Goal: Information Seeking & Learning: Understand process/instructions

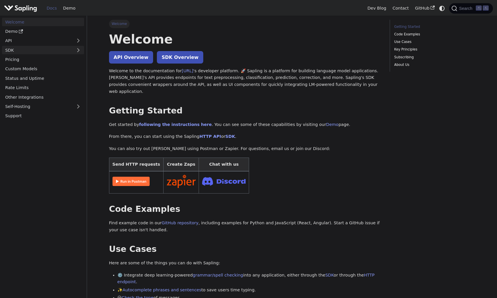
click at [50, 49] on link "SDK" at bounding box center [37, 50] width 70 height 8
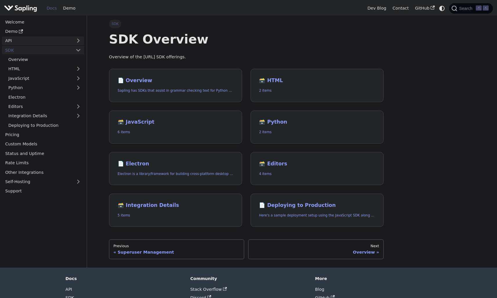
click at [54, 39] on link "API" at bounding box center [37, 41] width 70 height 8
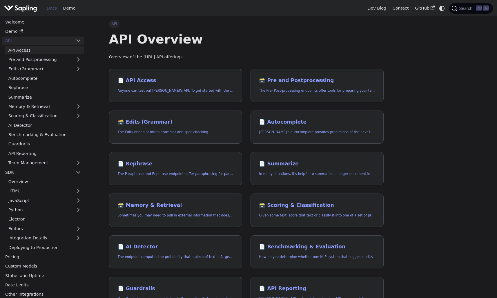
click at [49, 53] on link "API Access" at bounding box center [44, 50] width 79 height 8
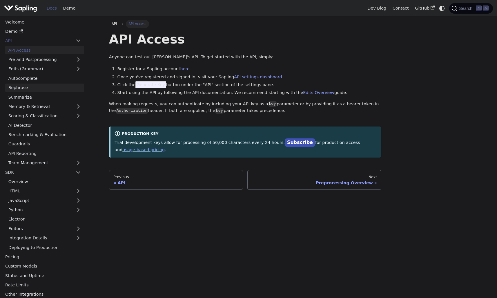
click at [42, 91] on link "Rephrase" at bounding box center [44, 88] width 79 height 8
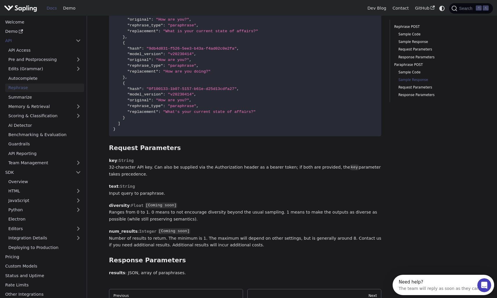
scroll to position [1036, 0]
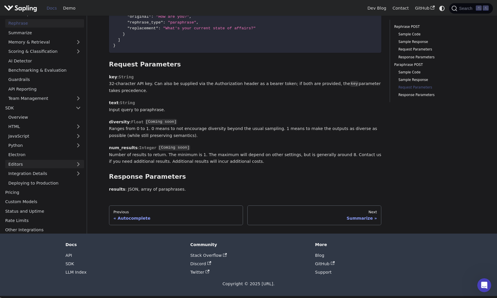
click at [50, 161] on link "Editors" at bounding box center [38, 164] width 67 height 8
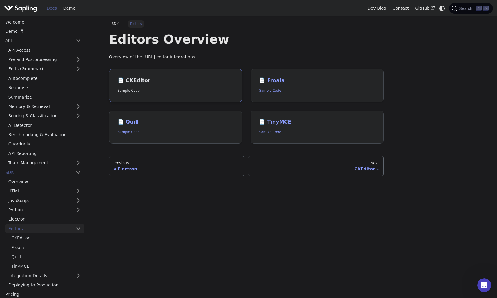
click at [155, 79] on h2 "📄️ CKEditor" at bounding box center [176, 80] width 116 height 6
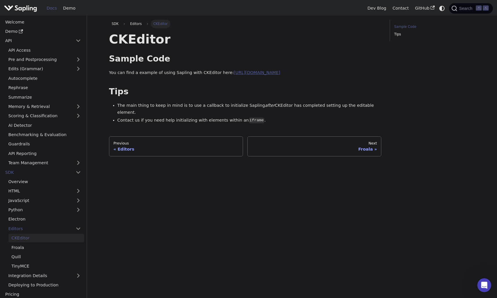
click at [241, 72] on link "[URL][DOMAIN_NAME]" at bounding box center [257, 72] width 46 height 5
